Goal: Check status: Check status

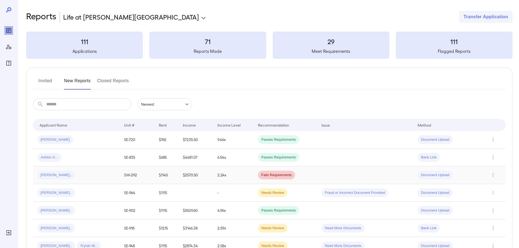
scroll to position [109, 0]
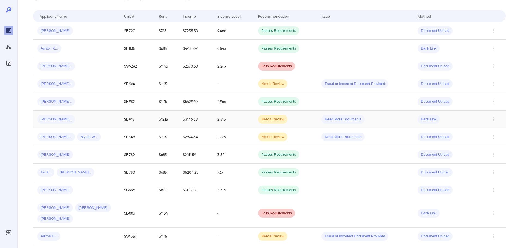
click at [90, 116] on div "[PERSON_NAME].." at bounding box center [76, 119] width 78 height 9
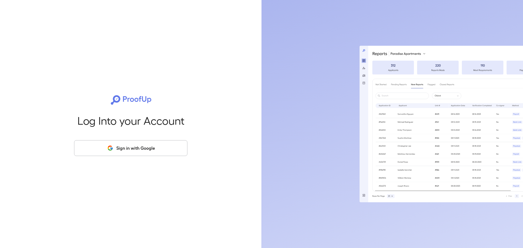
click at [142, 142] on button "Sign in with Google" at bounding box center [130, 148] width 113 height 16
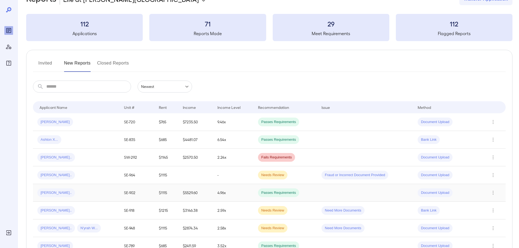
scroll to position [27, 0]
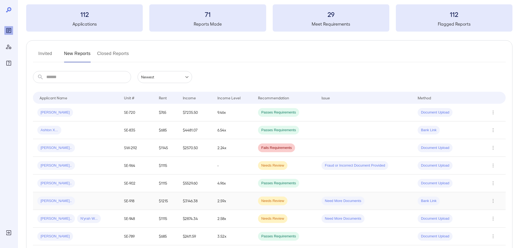
click at [86, 198] on div "[PERSON_NAME].." at bounding box center [76, 201] width 78 height 9
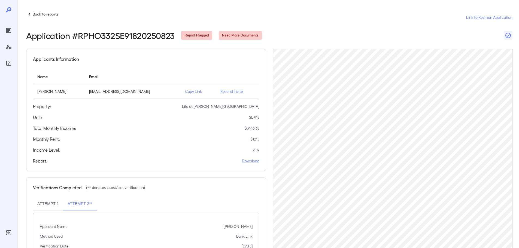
click at [48, 11] on div "Back to reports" at bounding box center [42, 14] width 32 height 7
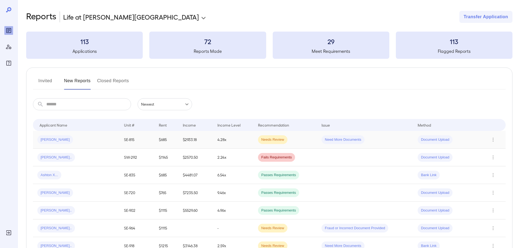
click at [304, 140] on td "Needs Review" at bounding box center [285, 140] width 63 height 18
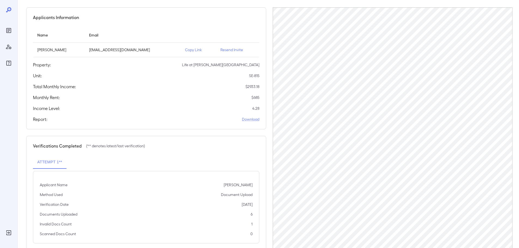
scroll to position [55, 0]
